Goal: Find specific page/section: Find specific page/section

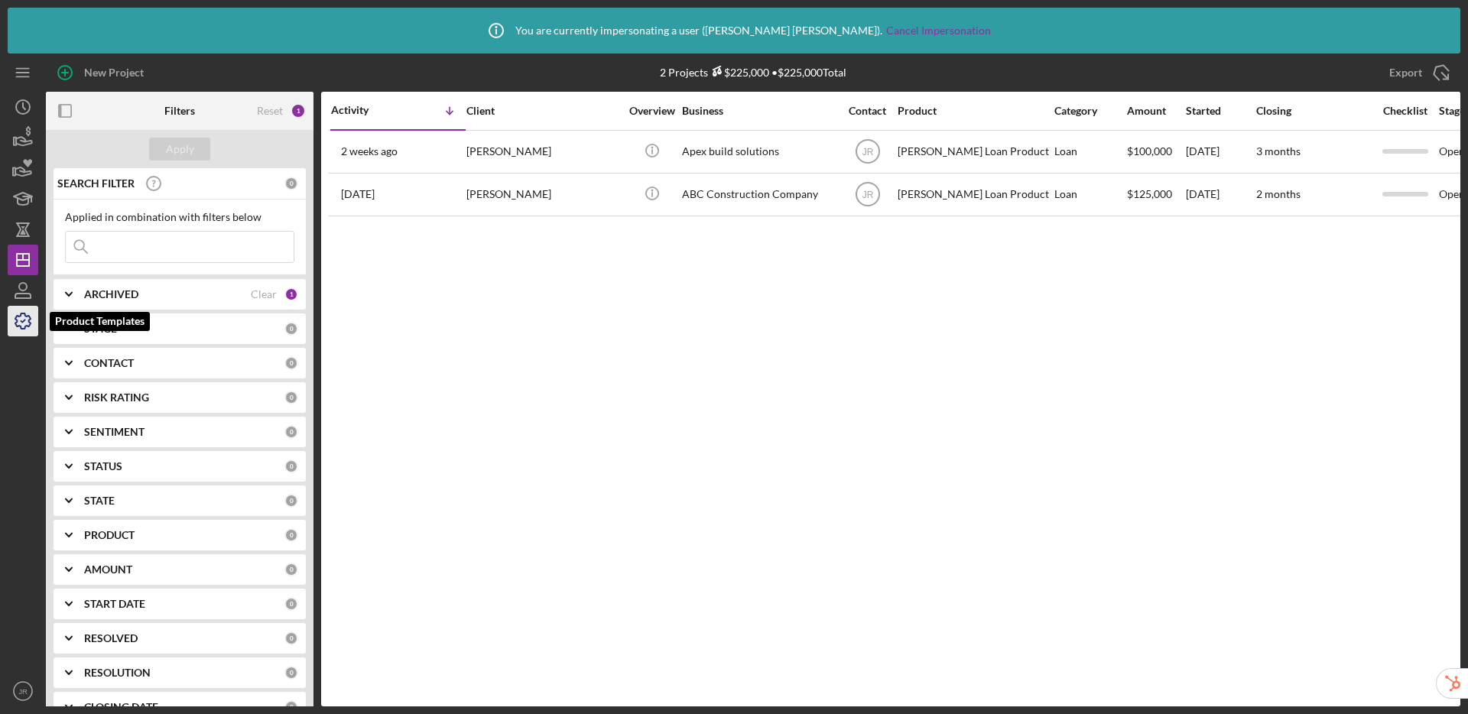
click at [34, 320] on icon "button" at bounding box center [23, 321] width 38 height 38
